Goal: Task Accomplishment & Management: Use online tool/utility

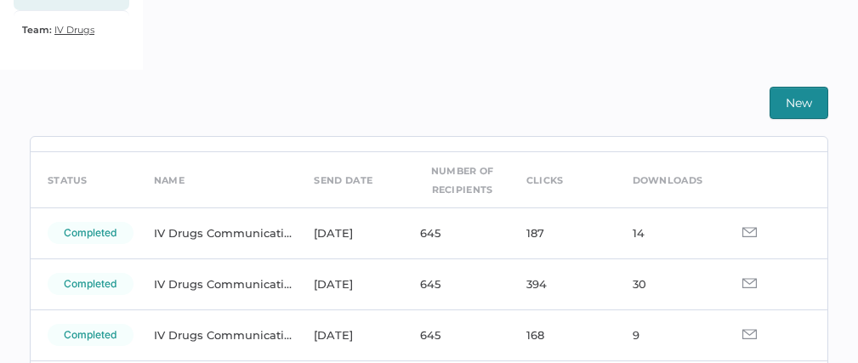
scroll to position [53, 0]
